Goal: Task Accomplishment & Management: Manage account settings

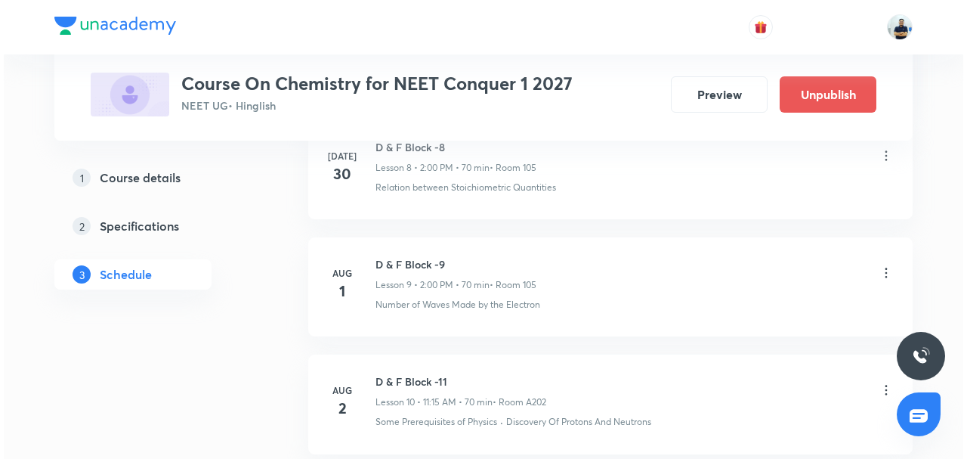
scroll to position [4836, 0]
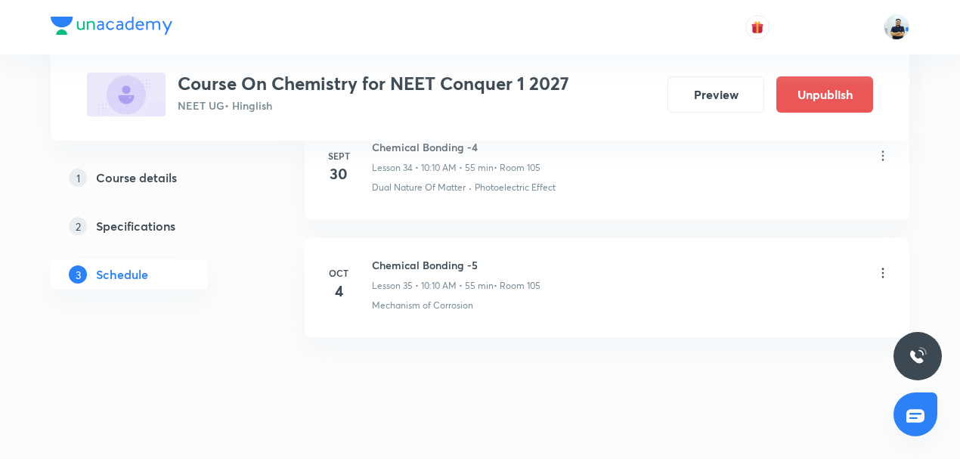
click at [881, 265] on icon at bounding box center [882, 272] width 15 height 15
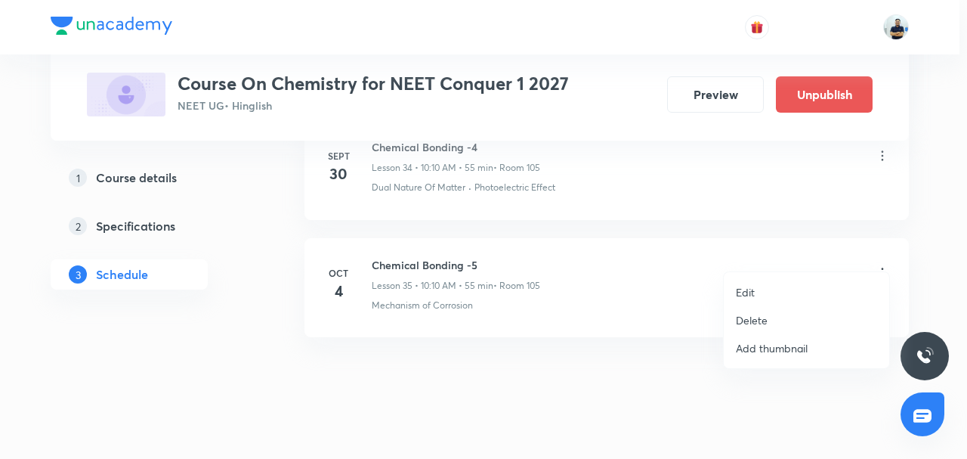
click at [763, 299] on li "Edit" at bounding box center [807, 292] width 166 height 28
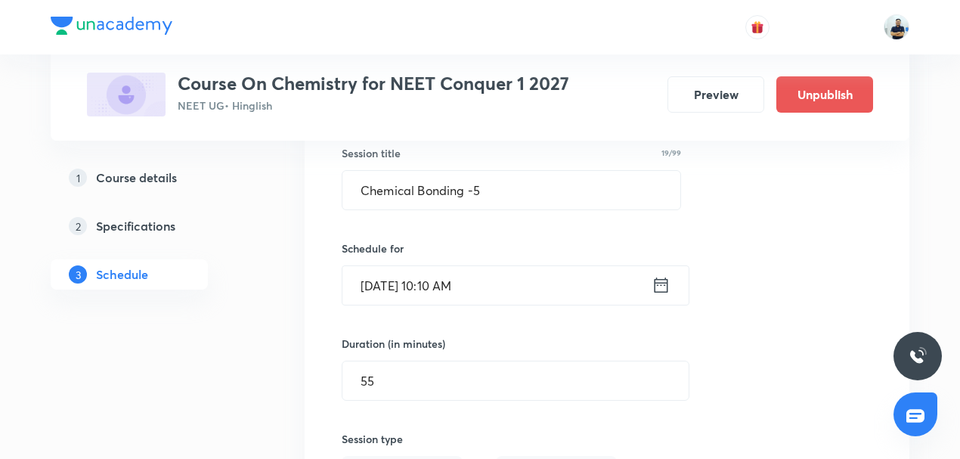
scroll to position [4263, 0]
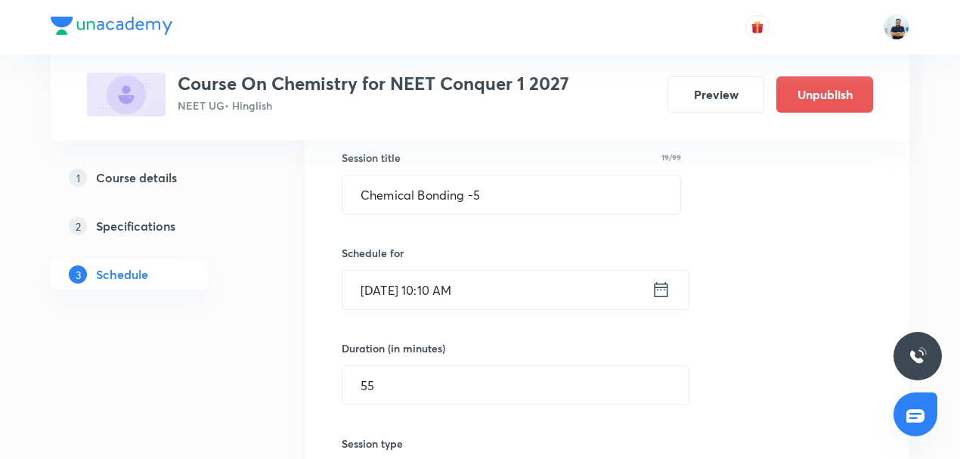
click at [426, 271] on input "[DATE] 10:10 AM" at bounding box center [496, 290] width 309 height 39
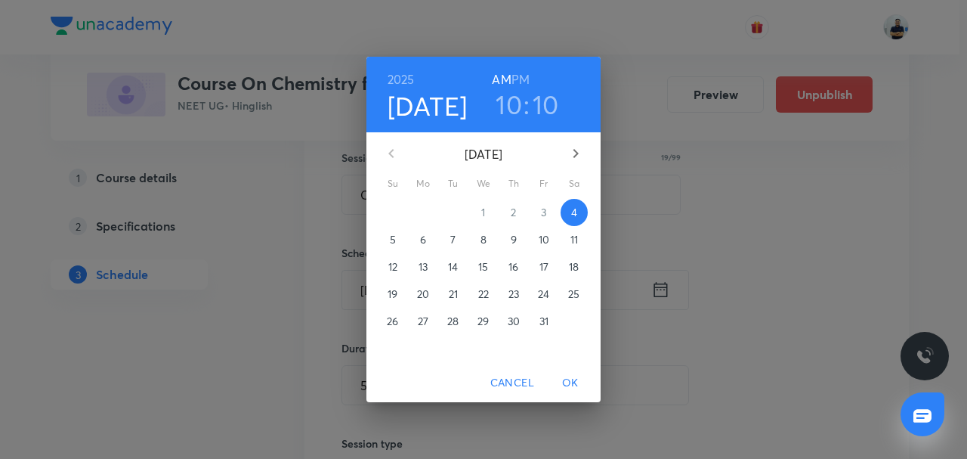
click at [494, 110] on div "10 : 10" at bounding box center [527, 104] width 105 height 32
click at [503, 105] on h3 "10" at bounding box center [509, 104] width 26 height 32
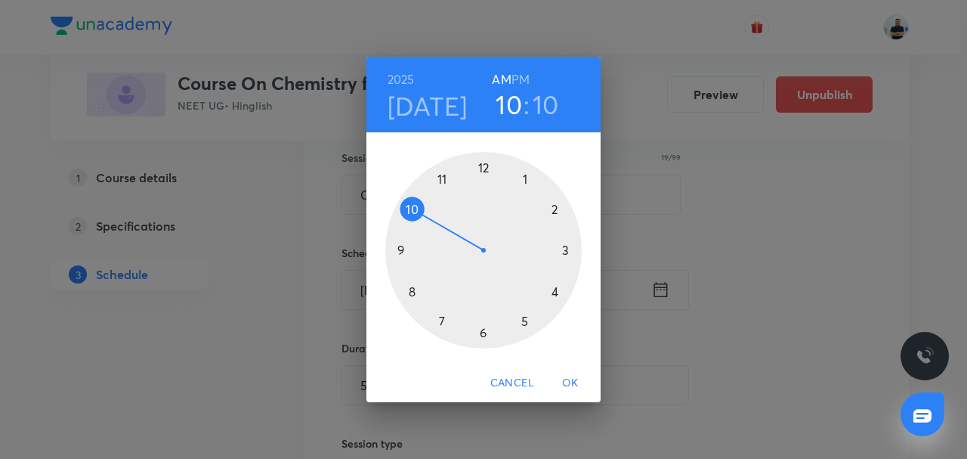
click at [440, 171] on div at bounding box center [483, 250] width 196 height 196
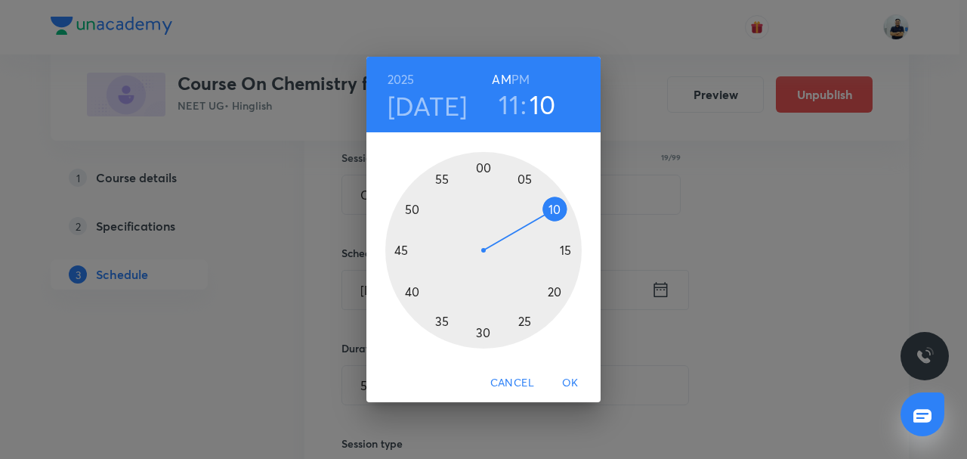
click at [573, 252] on div at bounding box center [483, 250] width 196 height 196
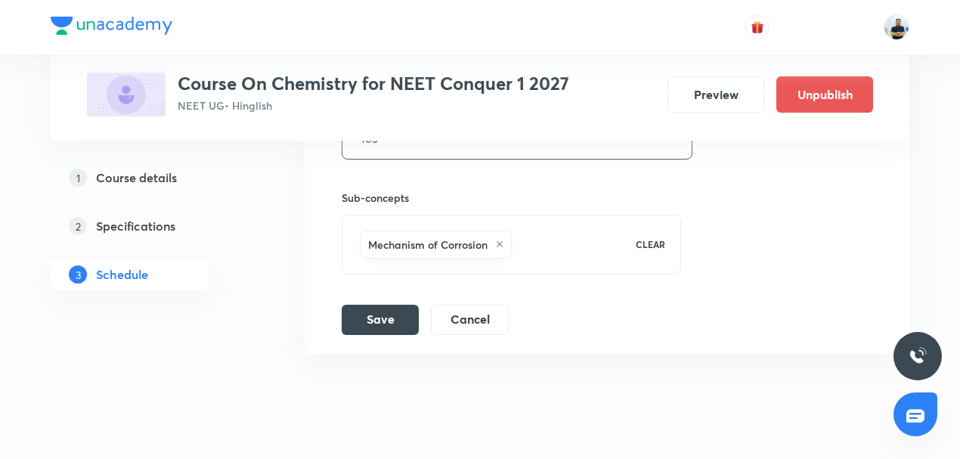
scroll to position [4722, 0]
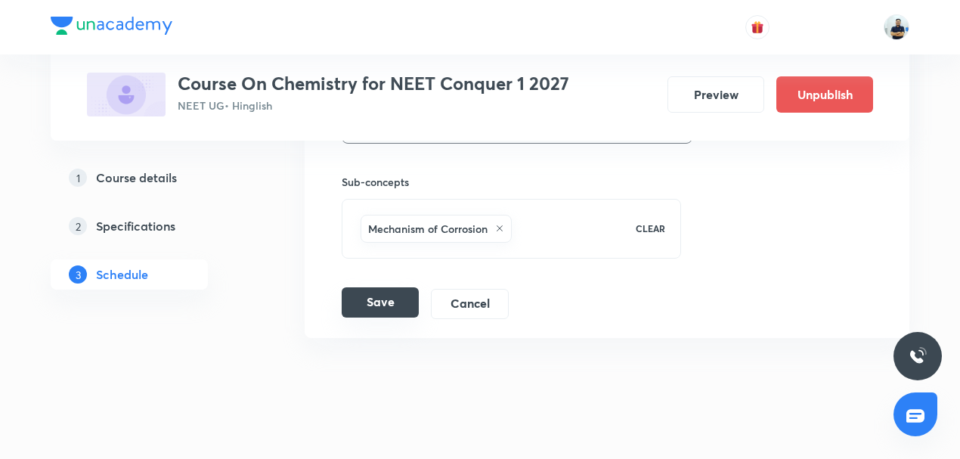
click at [375, 287] on button "Save" at bounding box center [380, 302] width 77 height 30
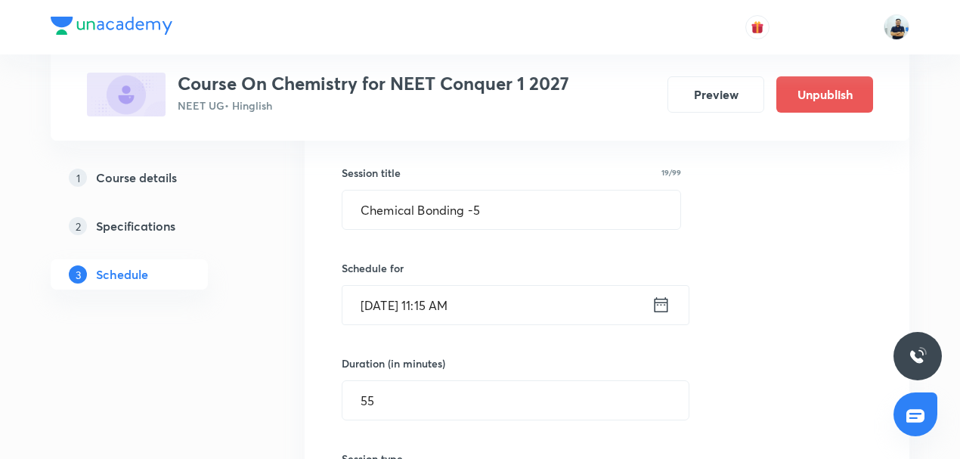
scroll to position [4216, 0]
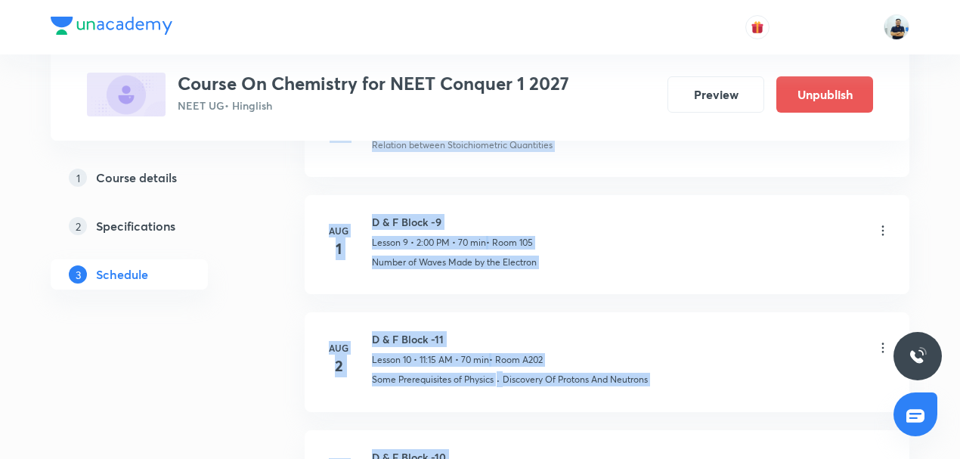
drag, startPoint x: 518, startPoint y: 147, endPoint x: 222, endPoint y: -61, distance: 362.3
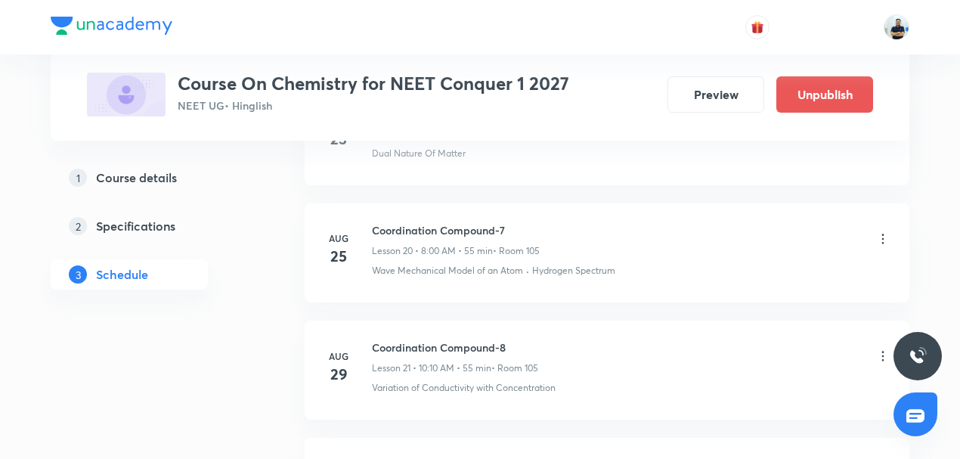
scroll to position [4144, 0]
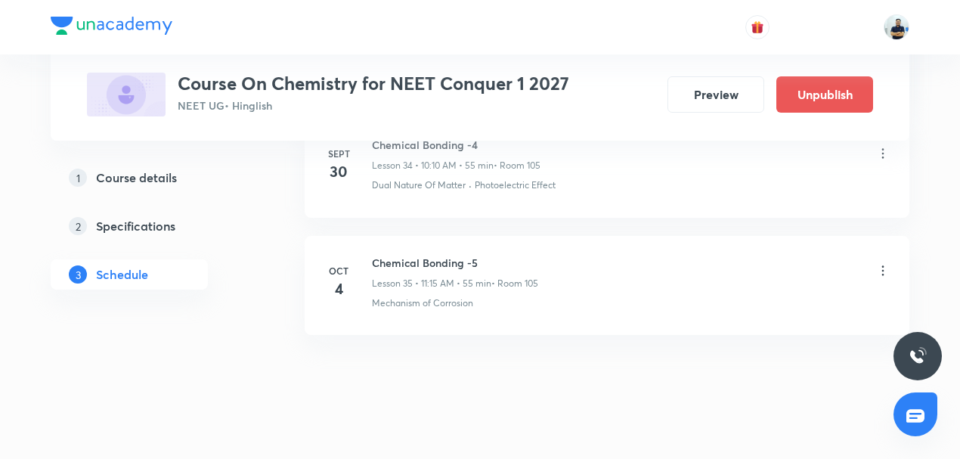
click at [877, 263] on icon at bounding box center [882, 270] width 15 height 15
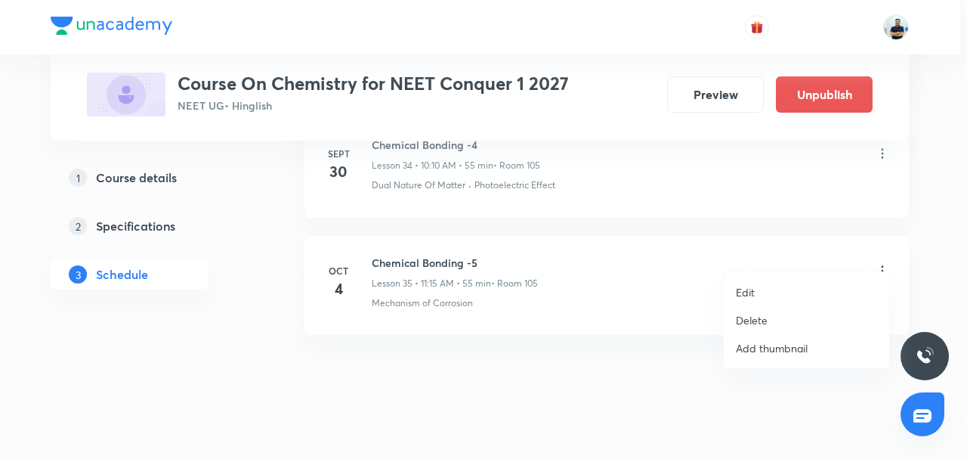
click at [764, 296] on li "Edit" at bounding box center [807, 292] width 166 height 28
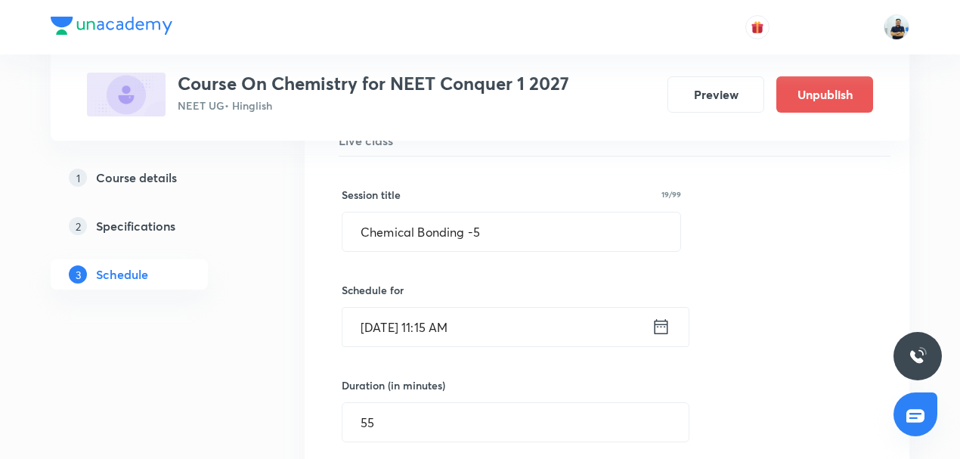
scroll to position [4250, 0]
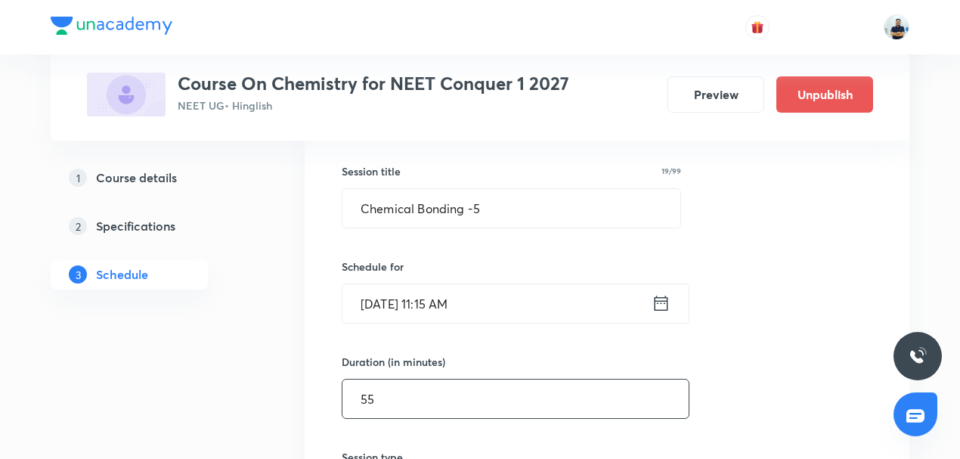
click at [349, 379] on input "55" at bounding box center [515, 398] width 346 height 39
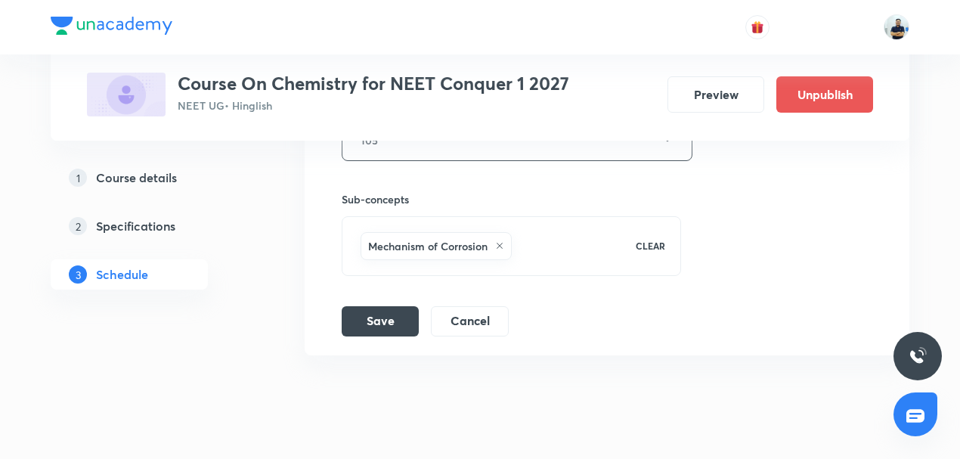
scroll to position [4722, 0]
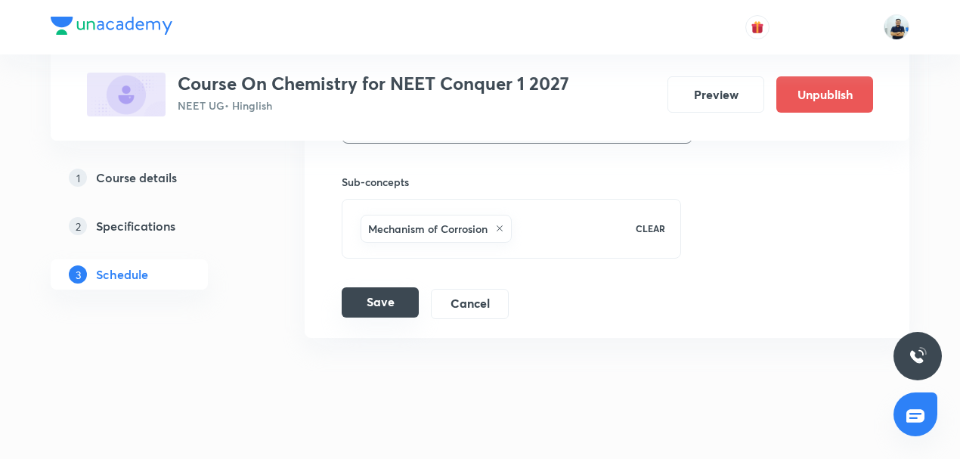
type input "70"
click at [390, 292] on button "Save" at bounding box center [380, 302] width 77 height 30
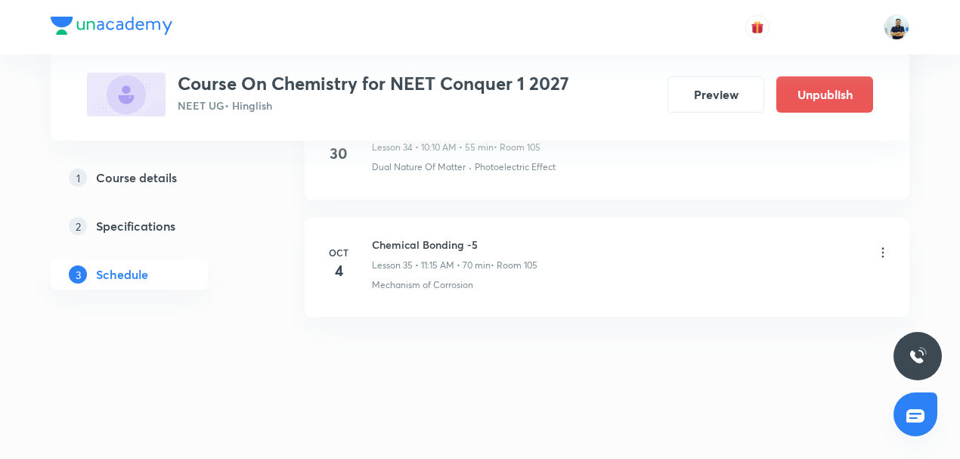
scroll to position [4144, 0]
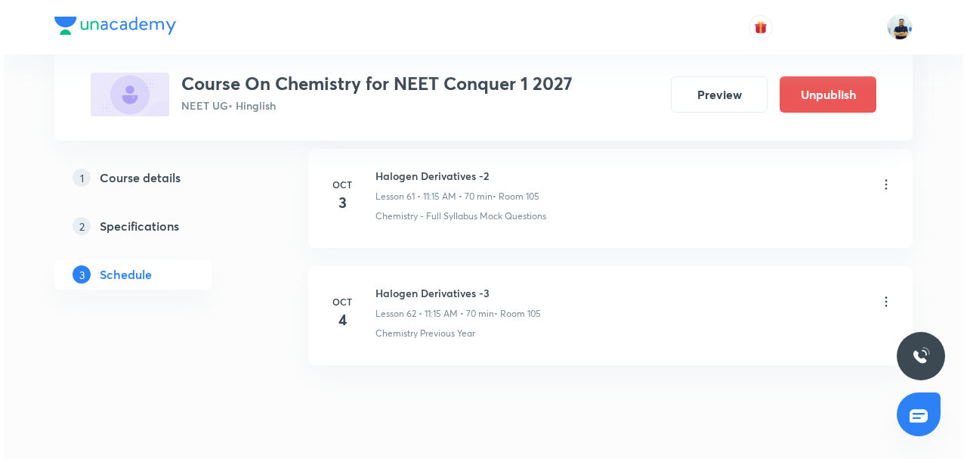
scroll to position [7988, 0]
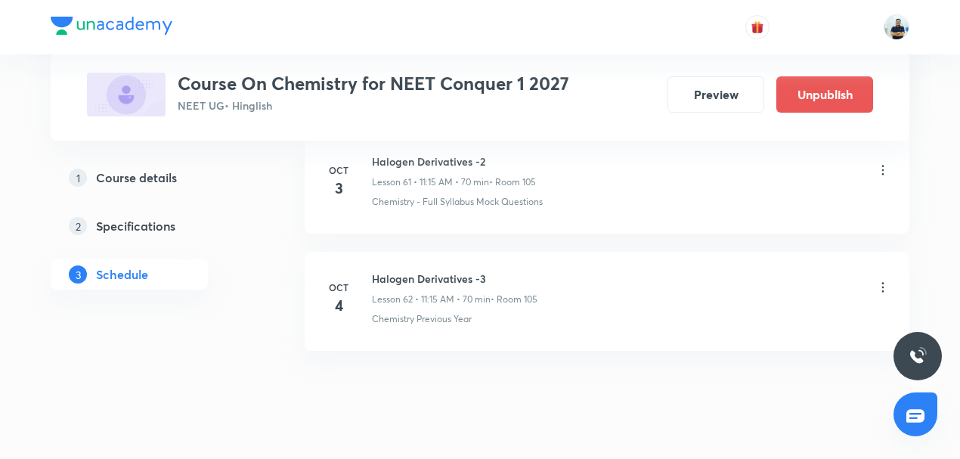
click at [881, 280] on icon at bounding box center [882, 287] width 15 height 15
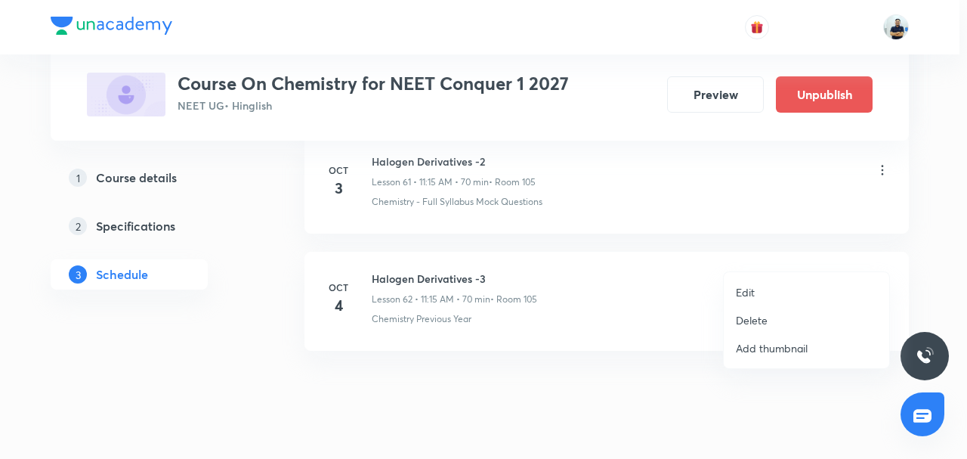
click at [787, 289] on li "Edit" at bounding box center [807, 292] width 166 height 28
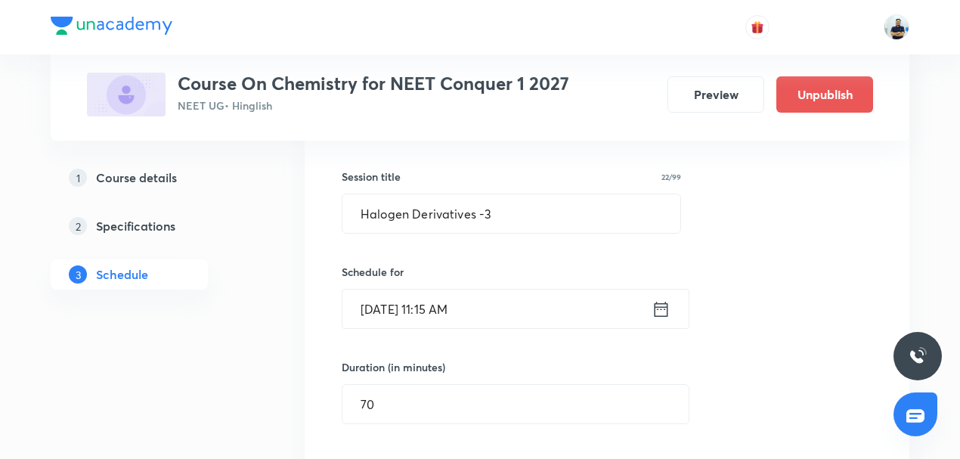
scroll to position [7369, 0]
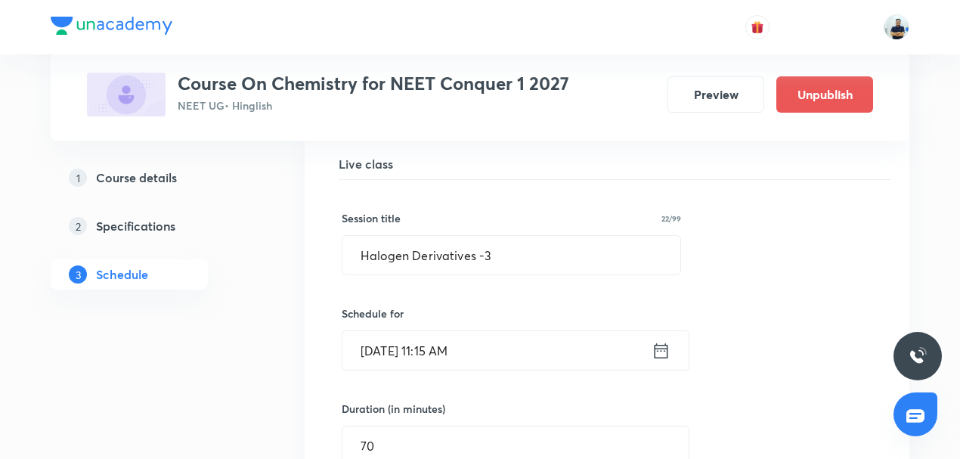
click at [467, 331] on input "[DATE] 11:15 AM" at bounding box center [496, 350] width 309 height 39
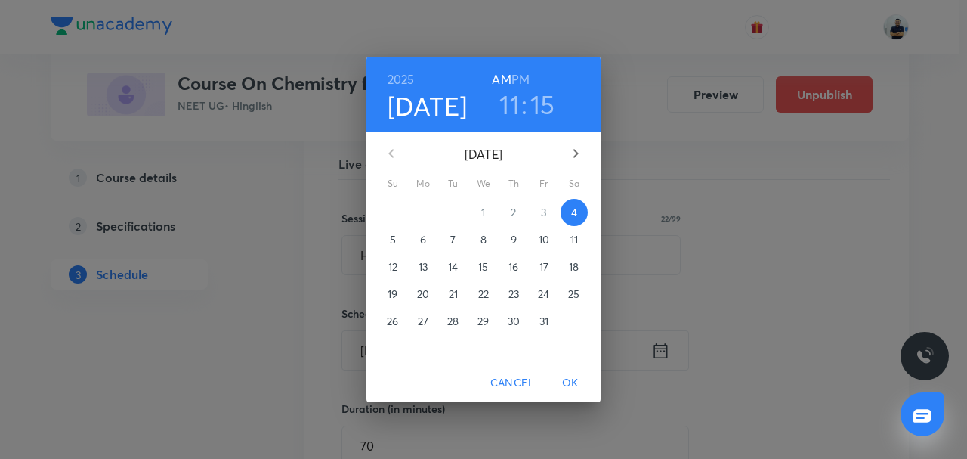
click at [518, 76] on h6 "PM" at bounding box center [521, 79] width 18 height 21
click at [564, 384] on span "OK" at bounding box center [570, 382] width 36 height 19
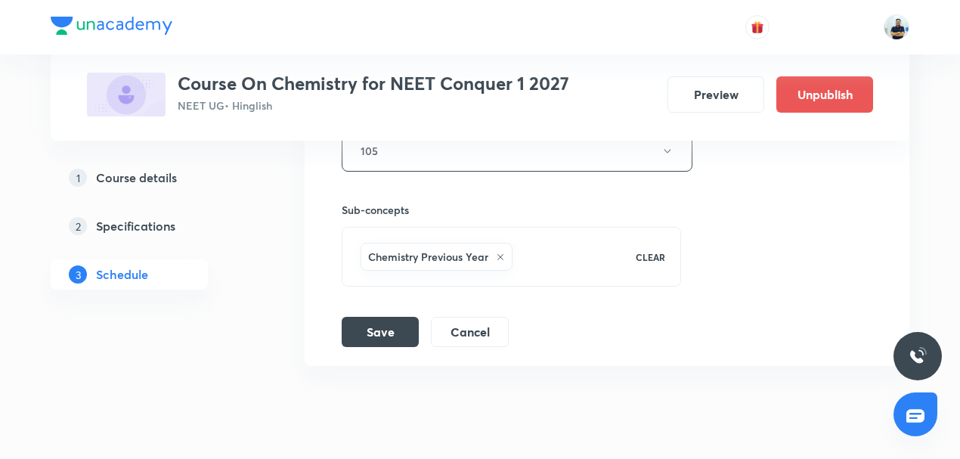
scroll to position [7874, 0]
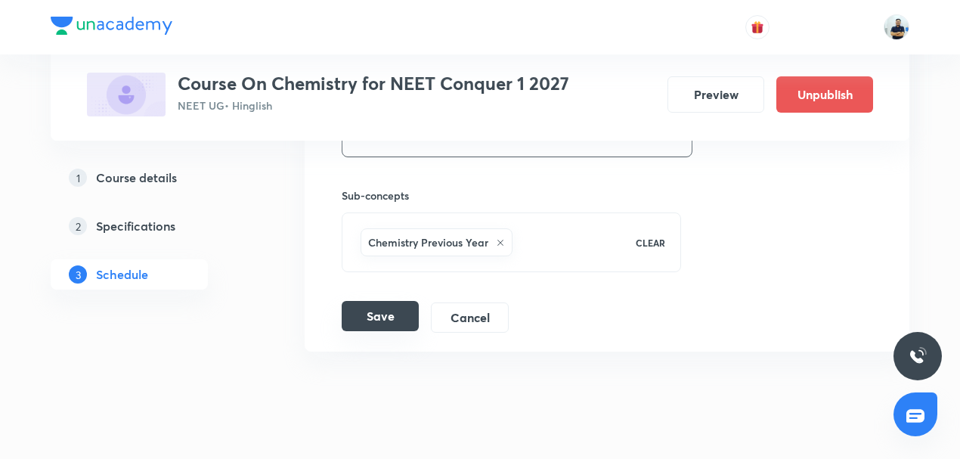
click at [369, 301] on button "Save" at bounding box center [380, 316] width 77 height 30
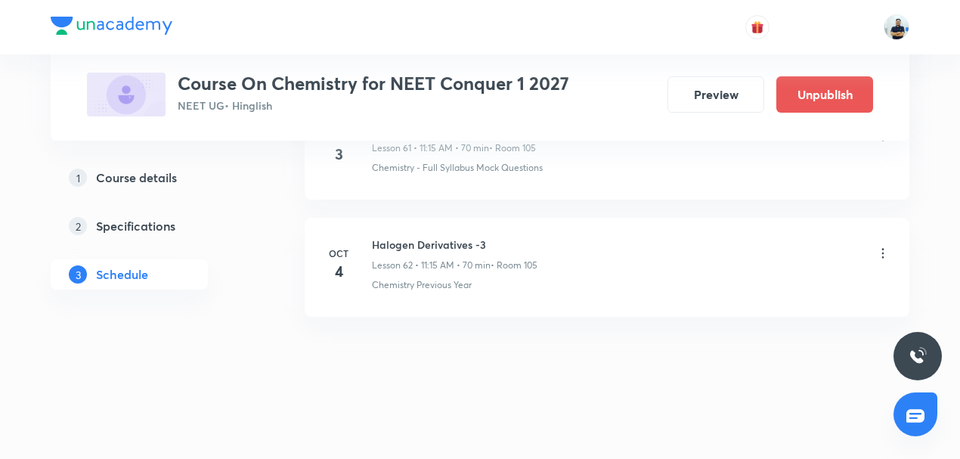
scroll to position [7296, 0]
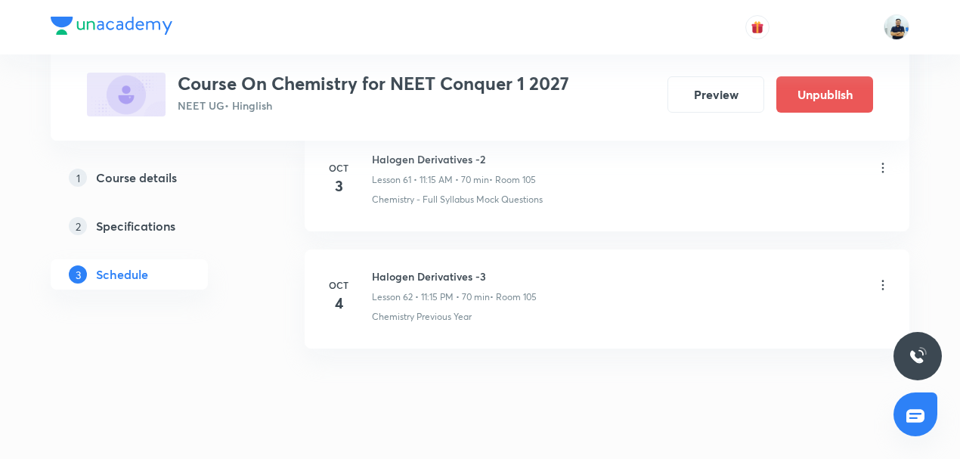
click at [879, 277] on icon at bounding box center [882, 284] width 15 height 15
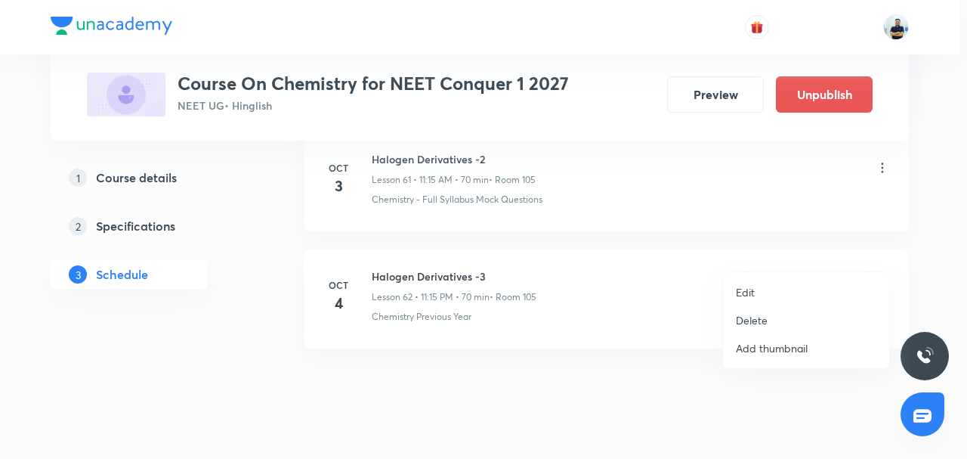
click at [744, 287] on p "Edit" at bounding box center [745, 292] width 19 height 16
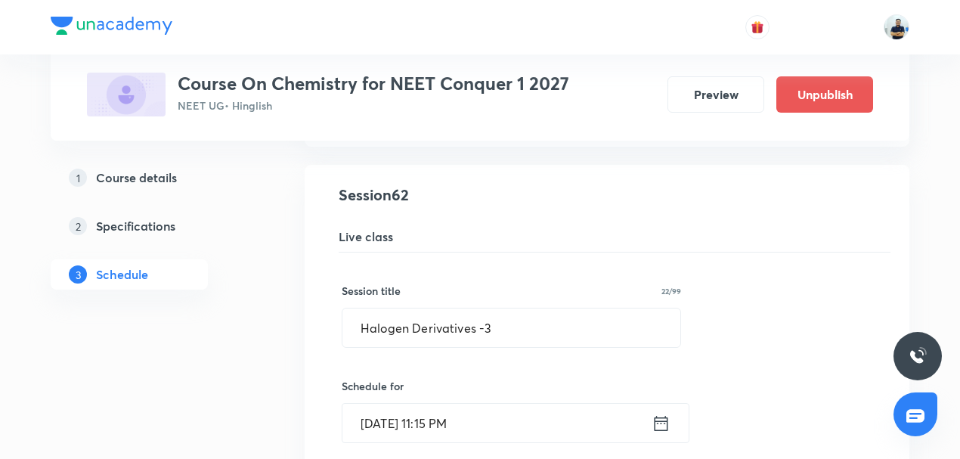
click at [484, 404] on input "[DATE] 11:15 PM" at bounding box center [496, 423] width 309 height 39
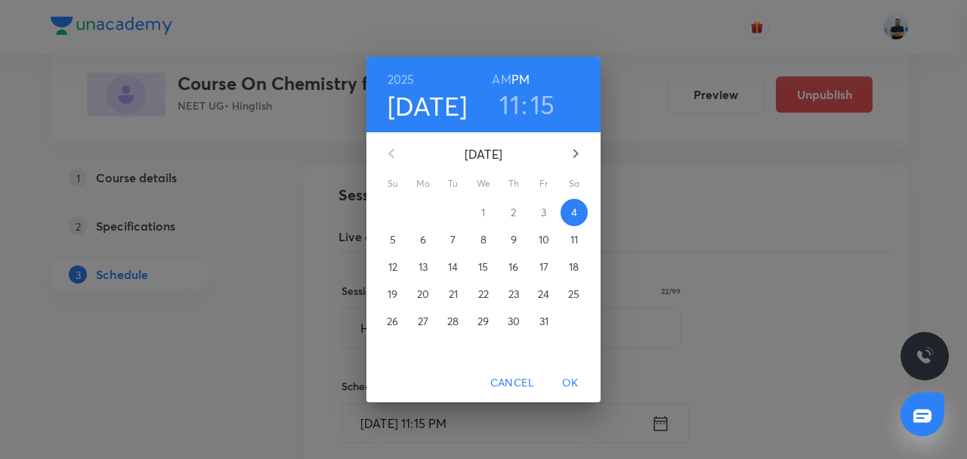
click at [500, 79] on h6 "AM" at bounding box center [501, 79] width 19 height 21
click at [510, 95] on h3 "11" at bounding box center [510, 104] width 20 height 32
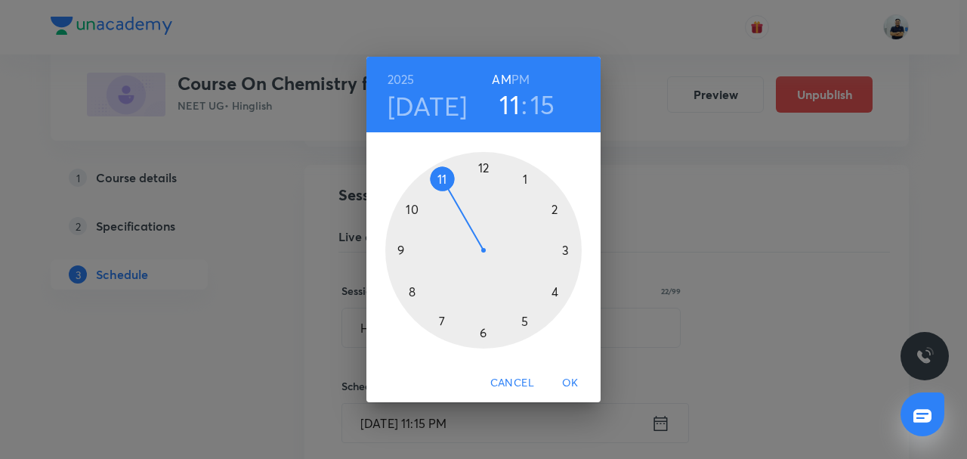
click at [419, 203] on div at bounding box center [483, 250] width 196 height 196
click at [551, 207] on div at bounding box center [483, 250] width 196 height 196
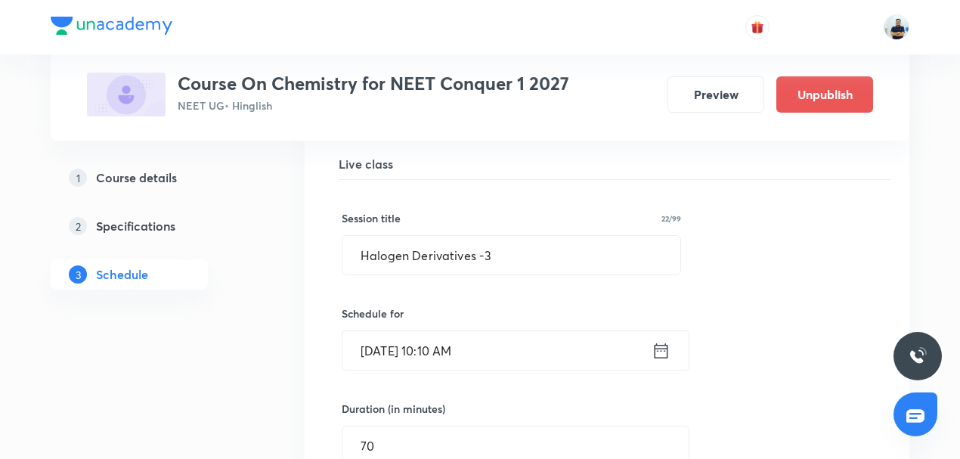
scroll to position [7378, 0]
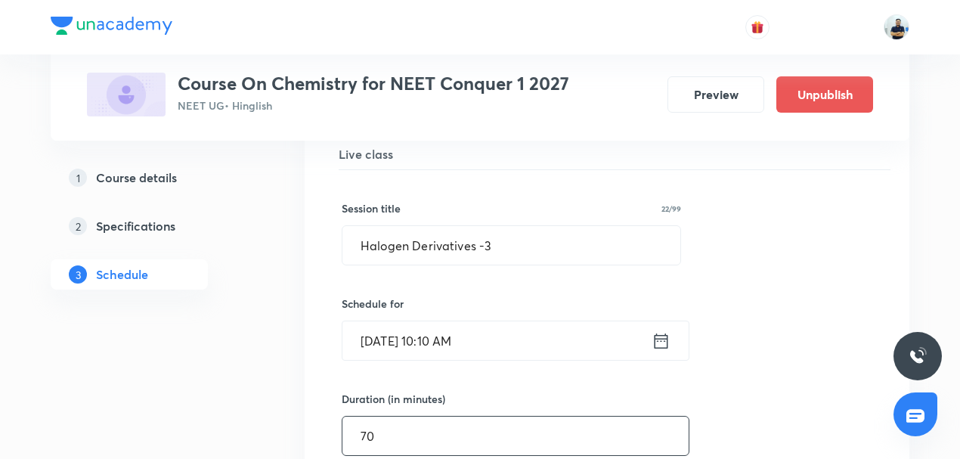
click at [390, 416] on input "70" at bounding box center [515, 435] width 346 height 39
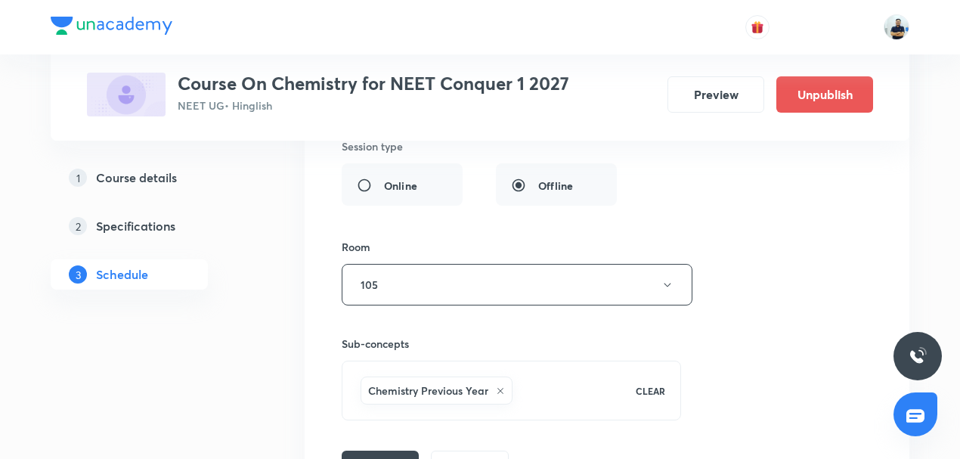
scroll to position [7874, 0]
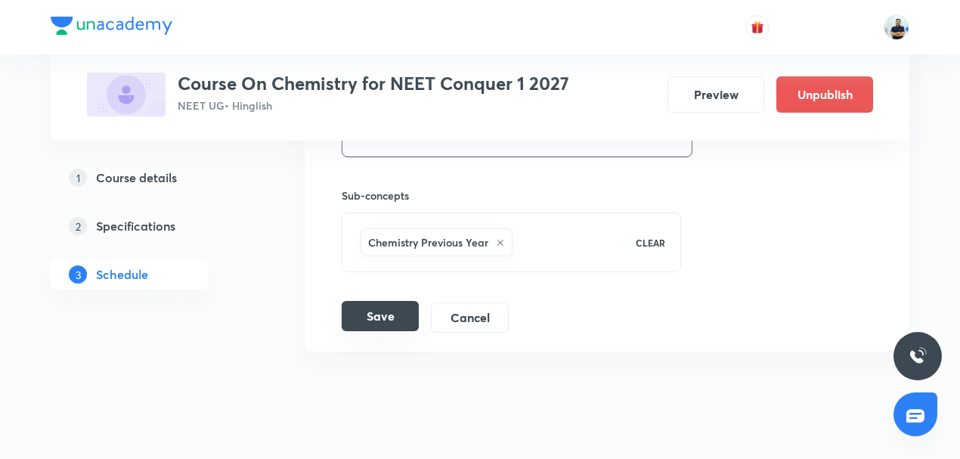
type input "50"
click at [368, 301] on button "Save" at bounding box center [380, 316] width 77 height 30
